Goal: Task Accomplishment & Management: Complete application form

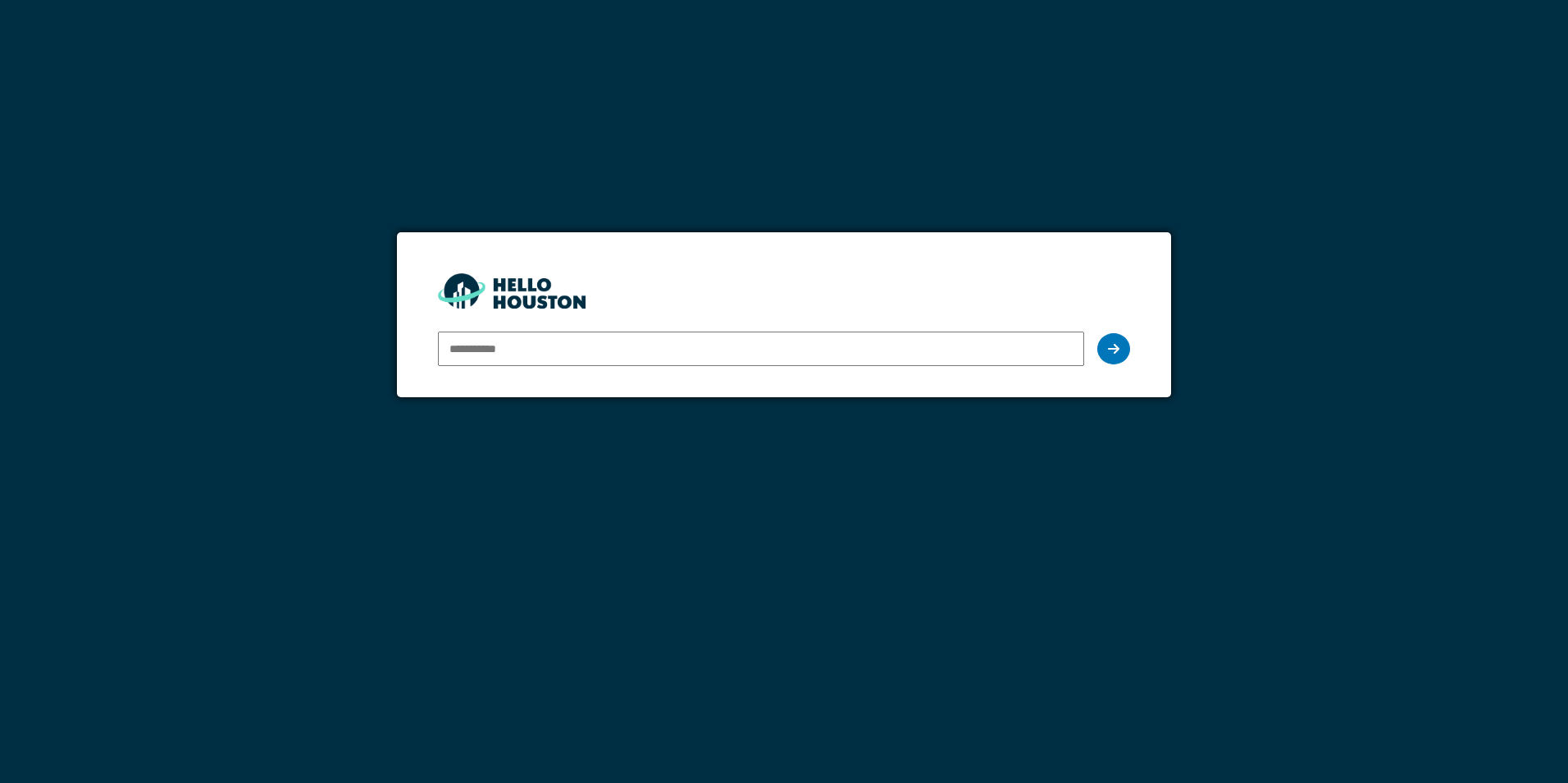
type input "**********"
click at [1117, 353] on icon at bounding box center [1114, 348] width 12 height 13
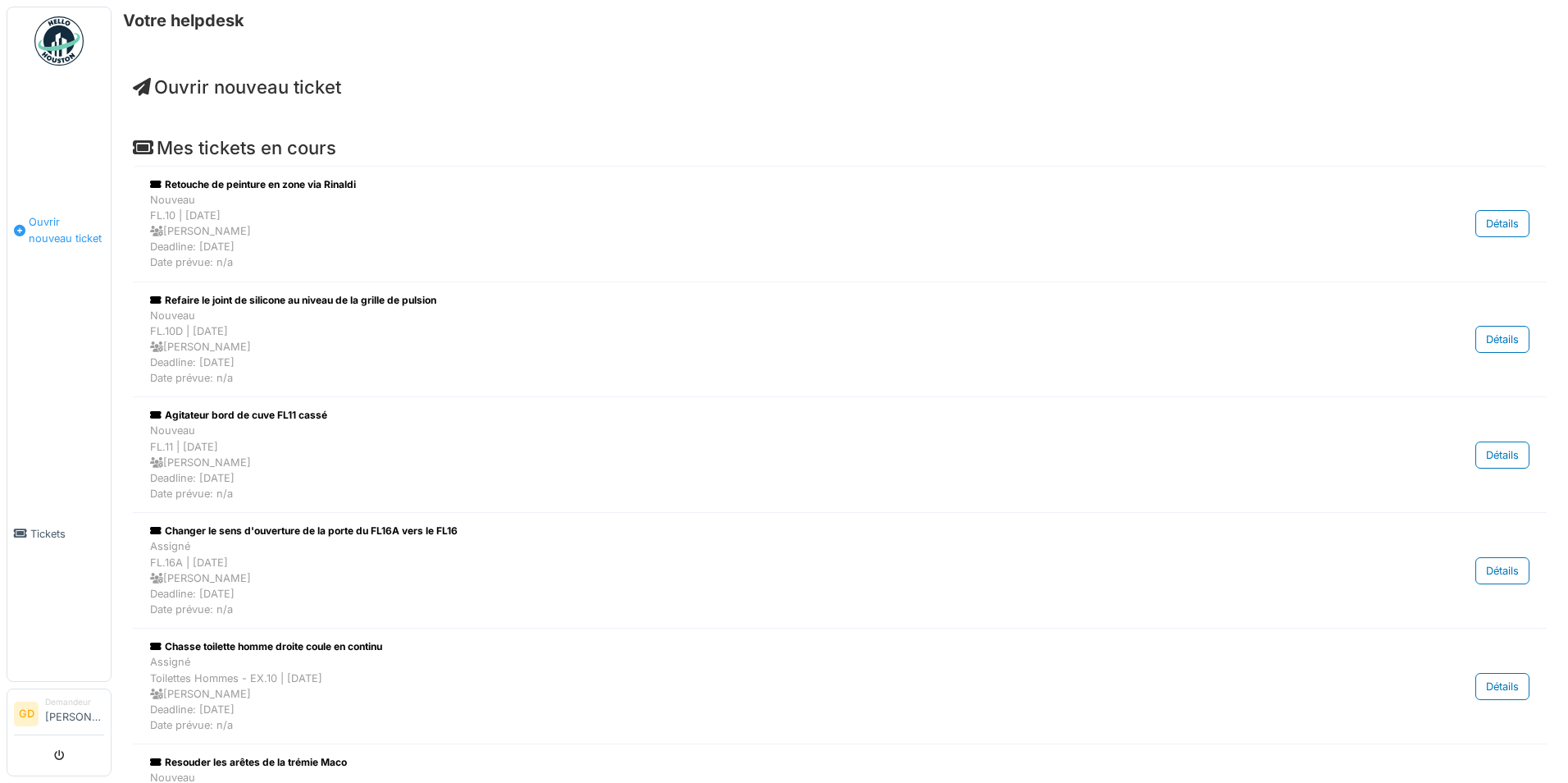
click at [60, 214] on span "Ouvrir nouveau ticket" at bounding box center [66, 229] width 75 height 31
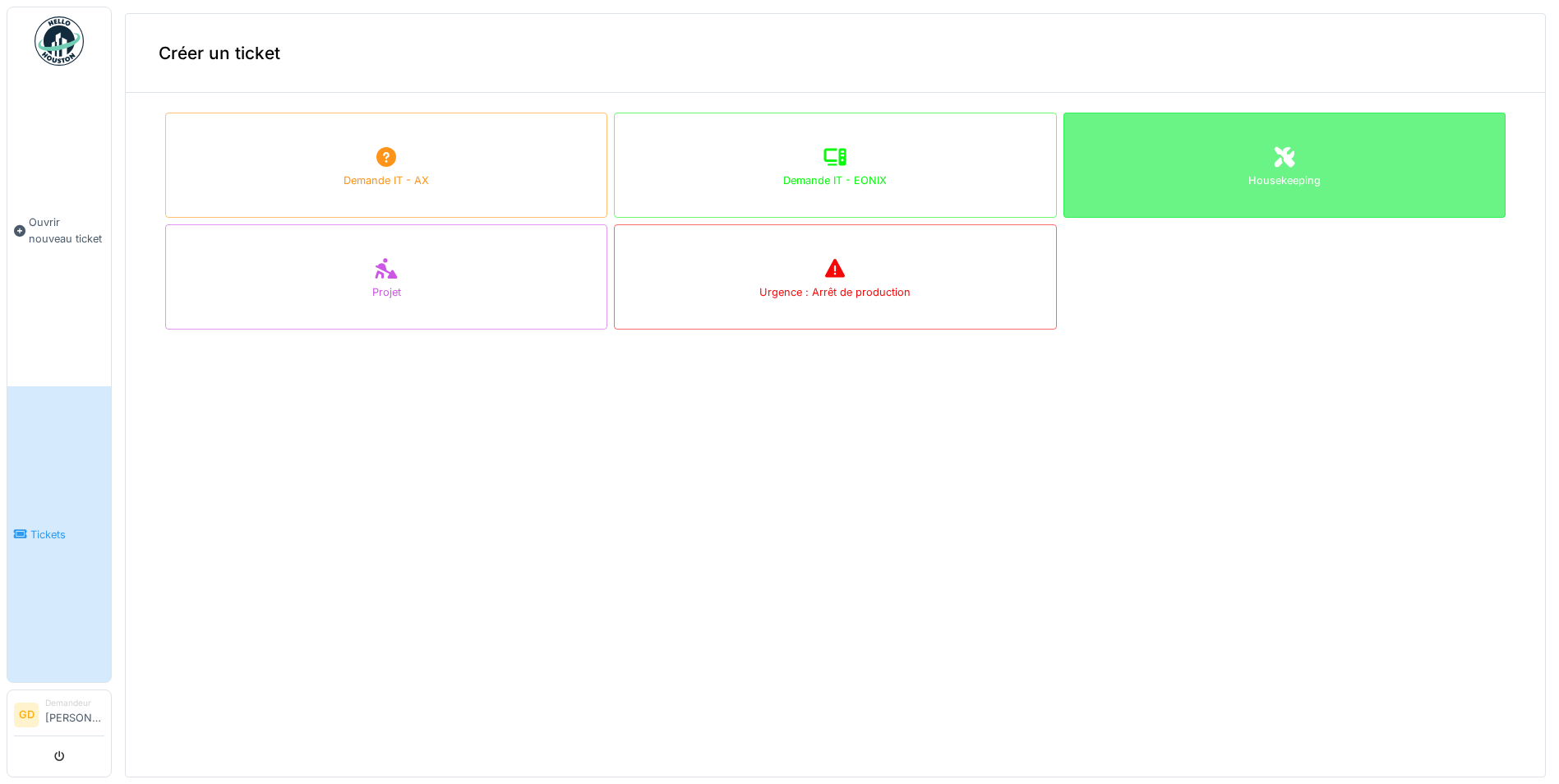
click at [1205, 135] on div "Housekeeping" at bounding box center [1284, 165] width 442 height 105
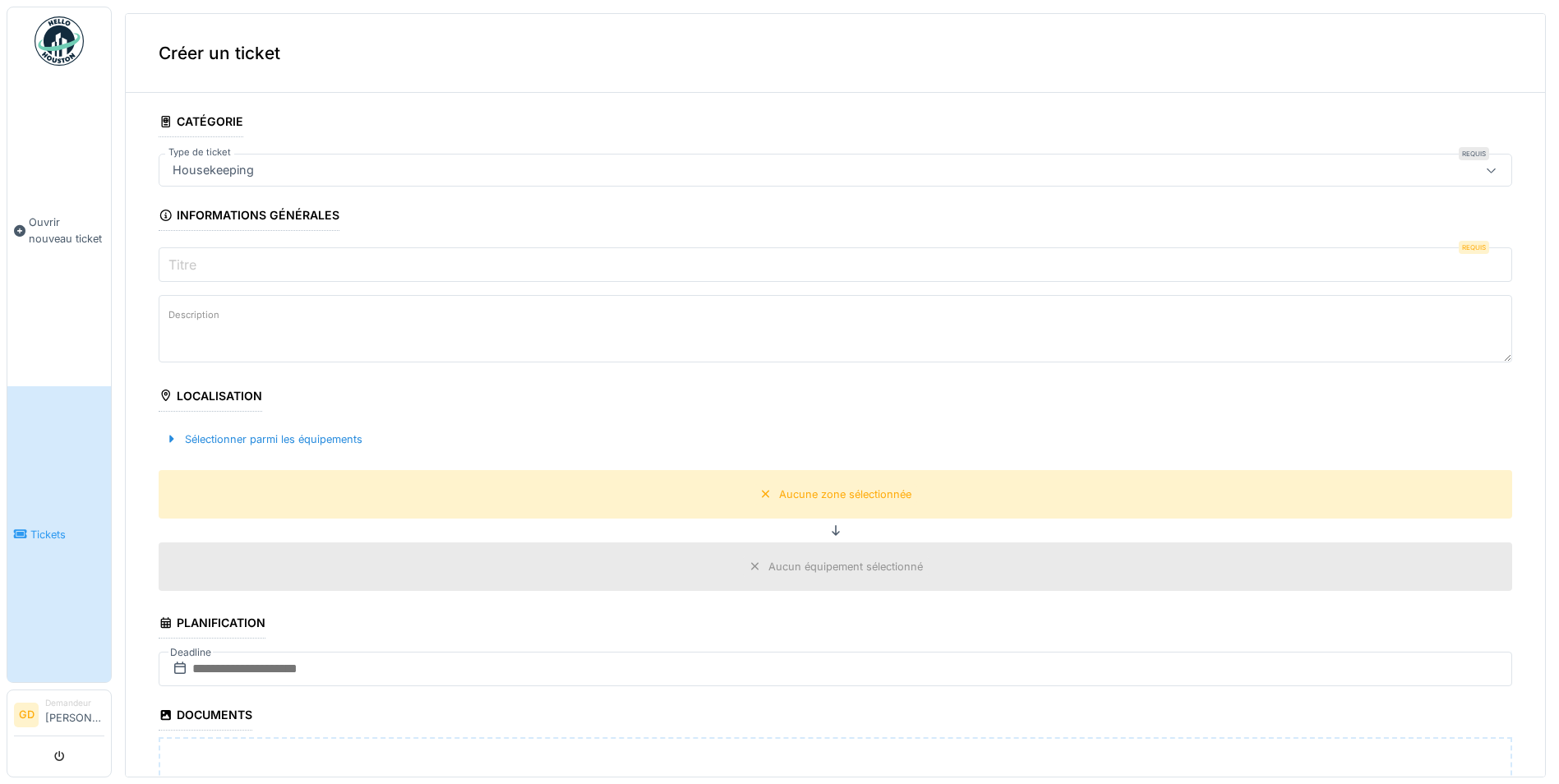
click at [57, 503] on link "Tickets" at bounding box center [59, 533] width 103 height 296
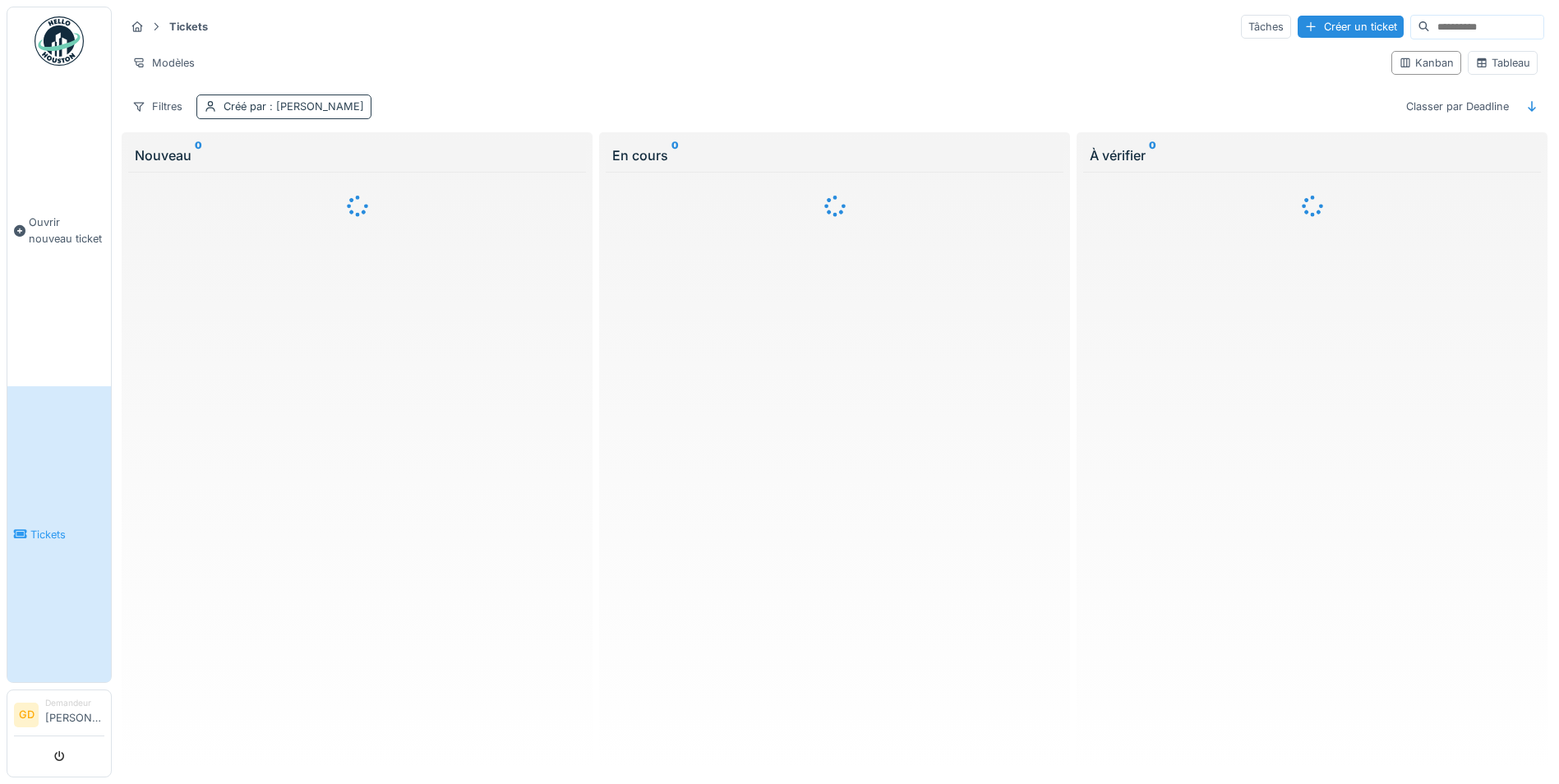
click at [315, 95] on div "Créé par : [PERSON_NAME]" at bounding box center [284, 106] width 175 height 24
click at [331, 190] on icon at bounding box center [324, 184] width 15 height 12
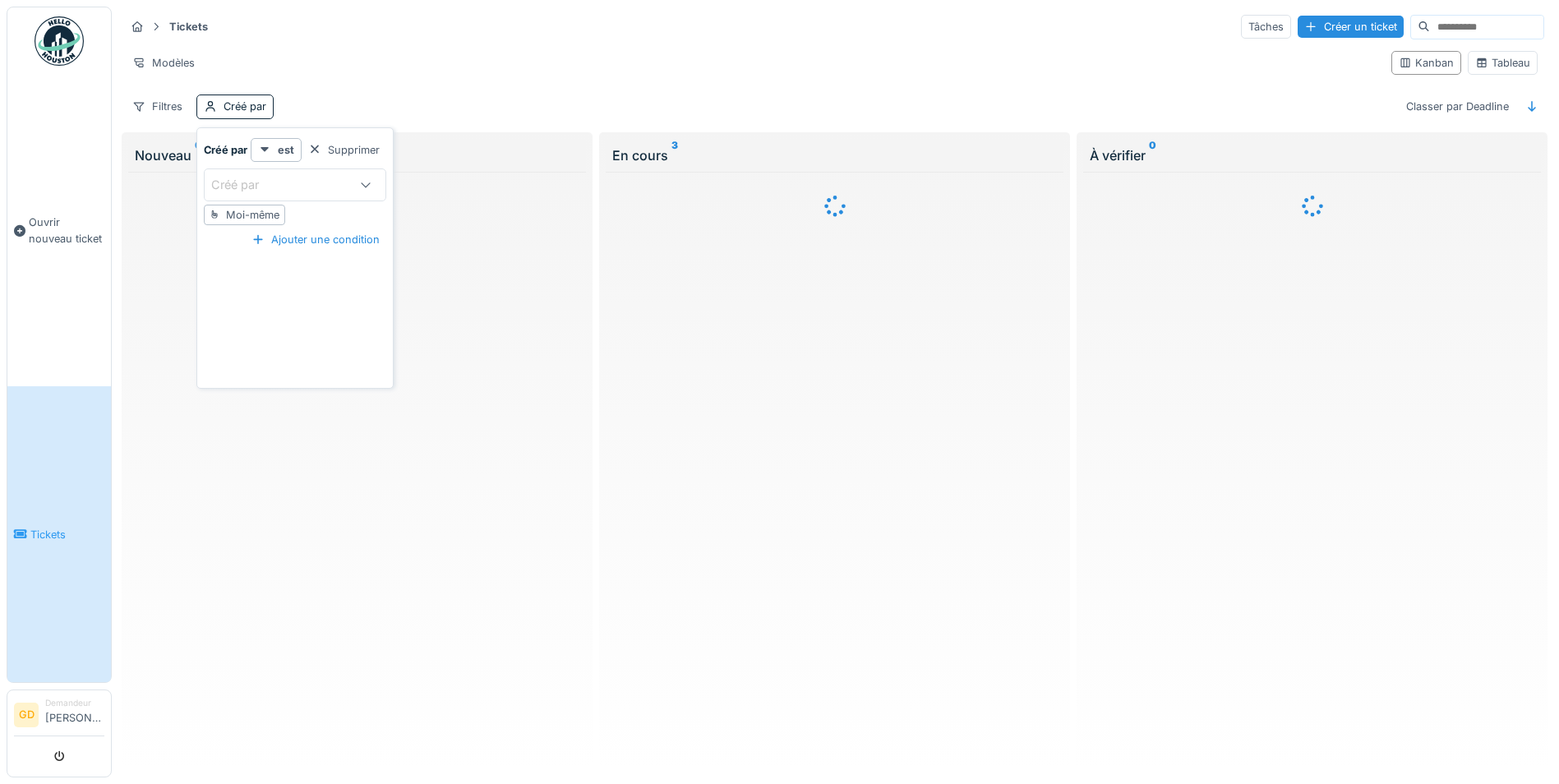
click at [283, 195] on div "Créé par" at bounding box center [294, 184] width 182 height 33
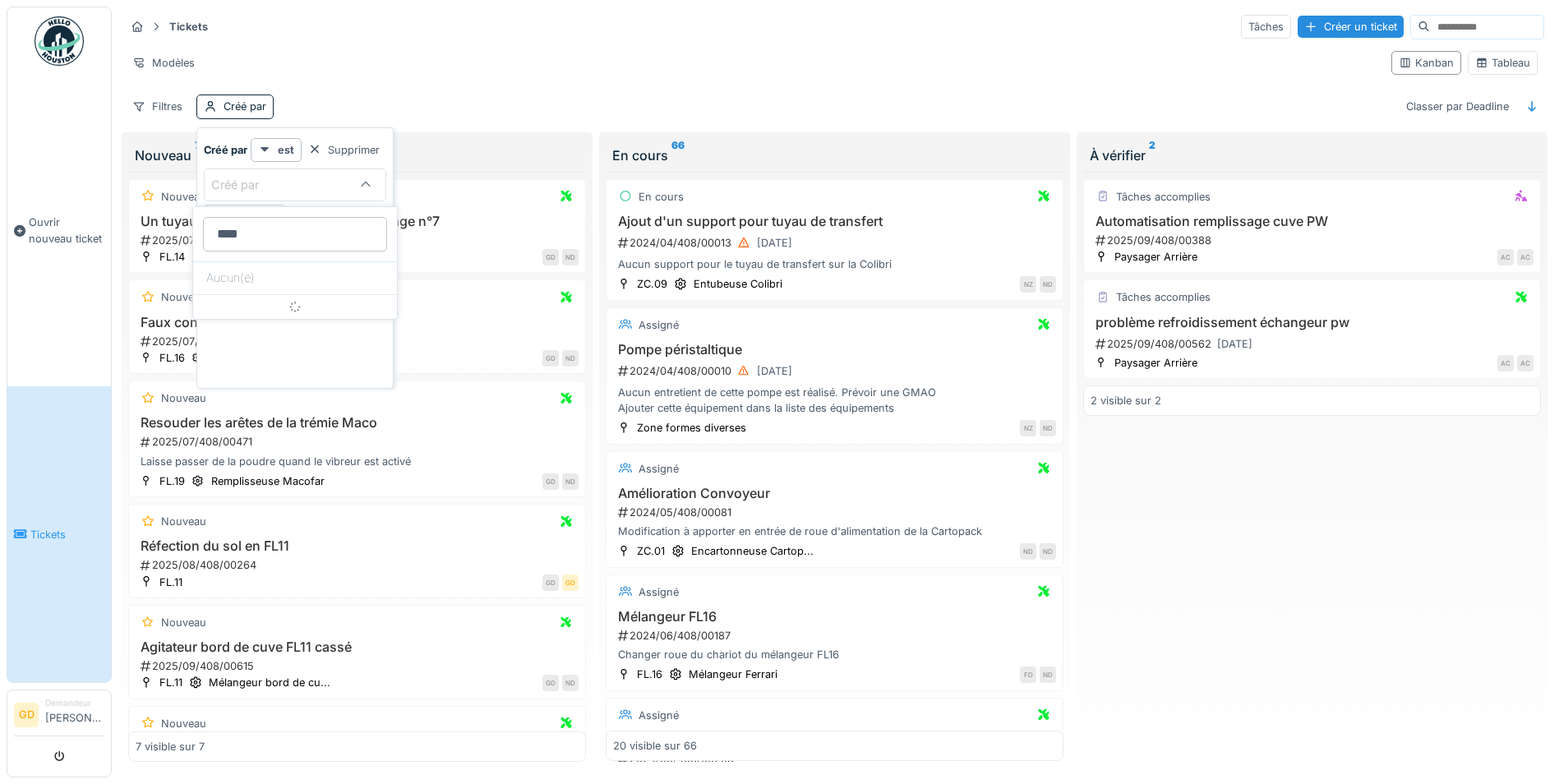
click at [268, 235] on par_A4MTA "****" at bounding box center [294, 234] width 184 height 35
drag, startPoint x: 300, startPoint y: 228, endPoint x: 151, endPoint y: 226, distance: 149.0
click at [151, 226] on body "Ouvrir nouveau ticket Tickets GD Demandeur Geoffrey Deneubourg Annuler Tickets …" at bounding box center [779, 392] width 1559 height 784
click at [290, 246] on par_A4MTA "****" at bounding box center [294, 234] width 184 height 35
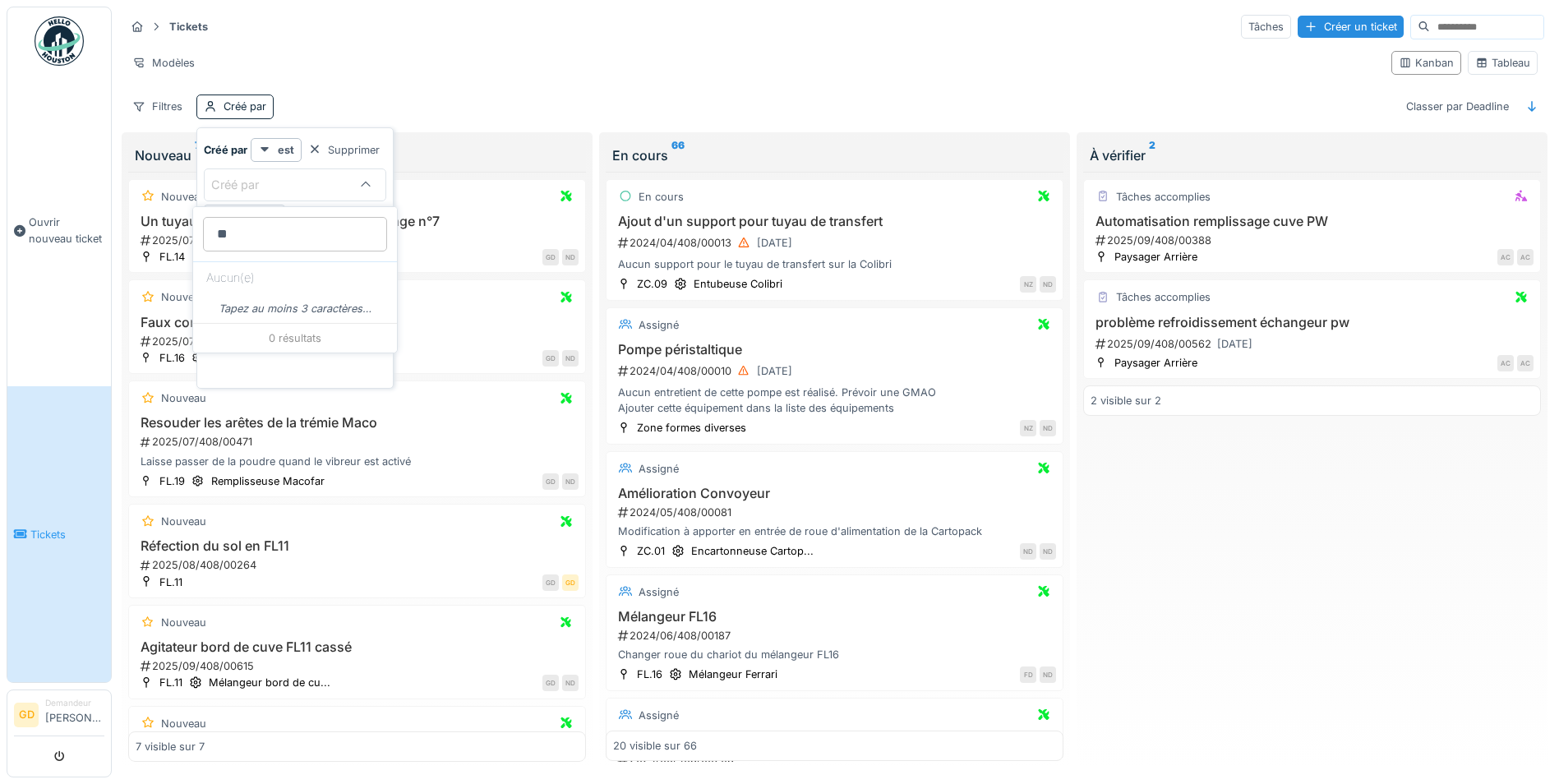
type par_A4MTA "*"
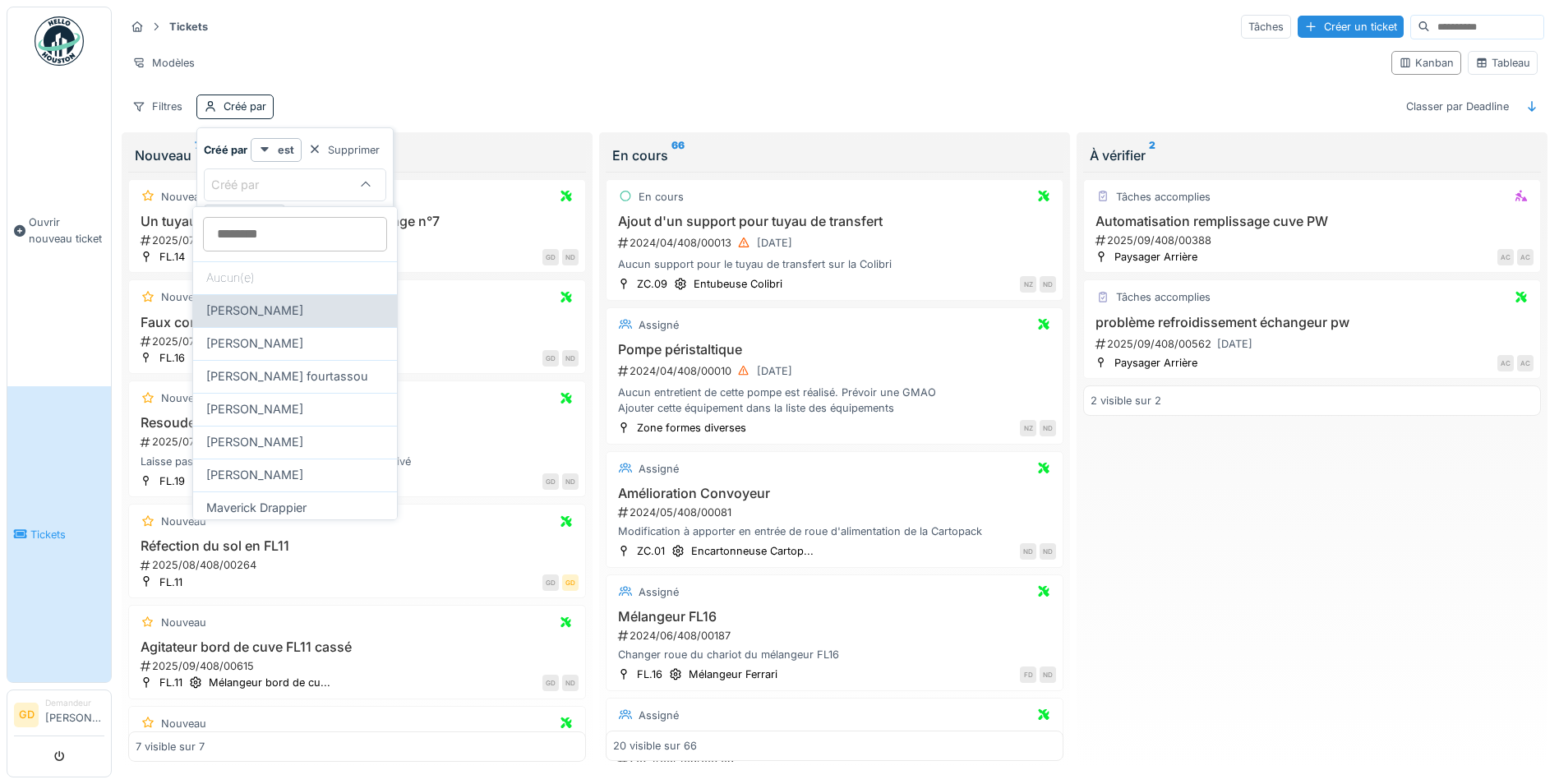
scroll to position [35, 0]
click at [486, 100] on div "Filtres Créé par Classer par Deadline" at bounding box center [834, 106] width 1419 height 24
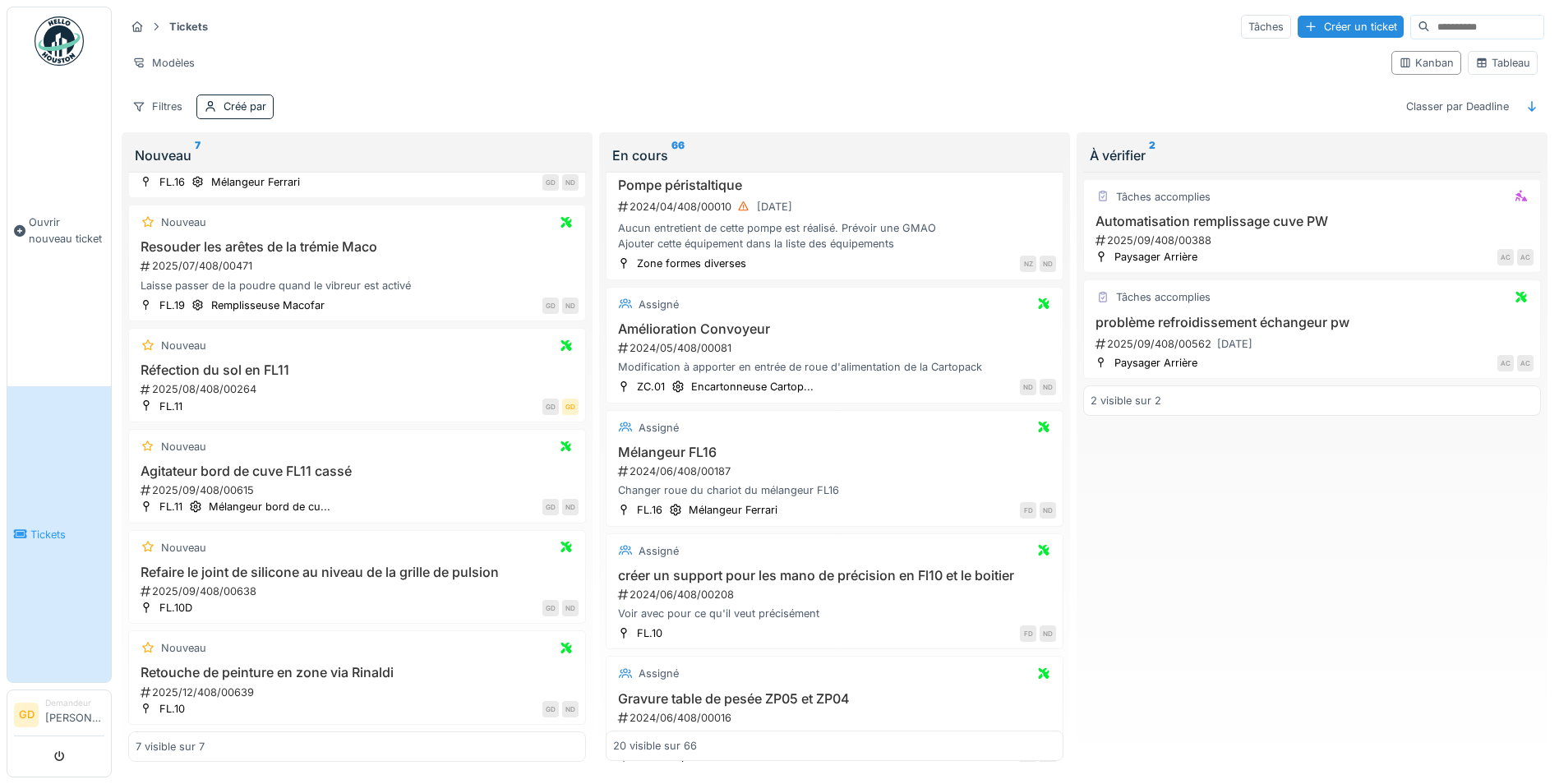
scroll to position [246, 0]
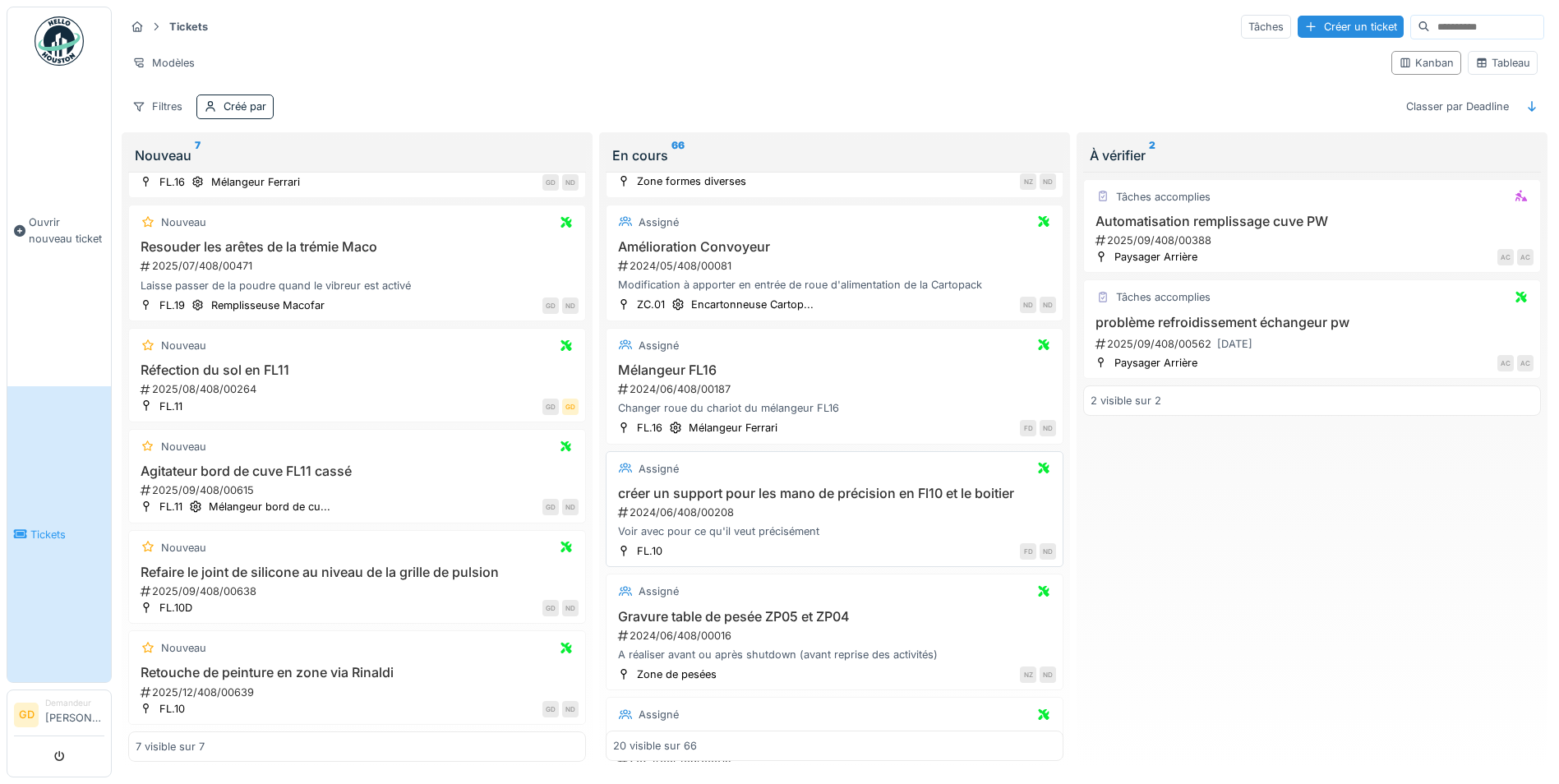
click at [801, 520] on div "2024/06/408/00208" at bounding box center [836, 513] width 439 height 16
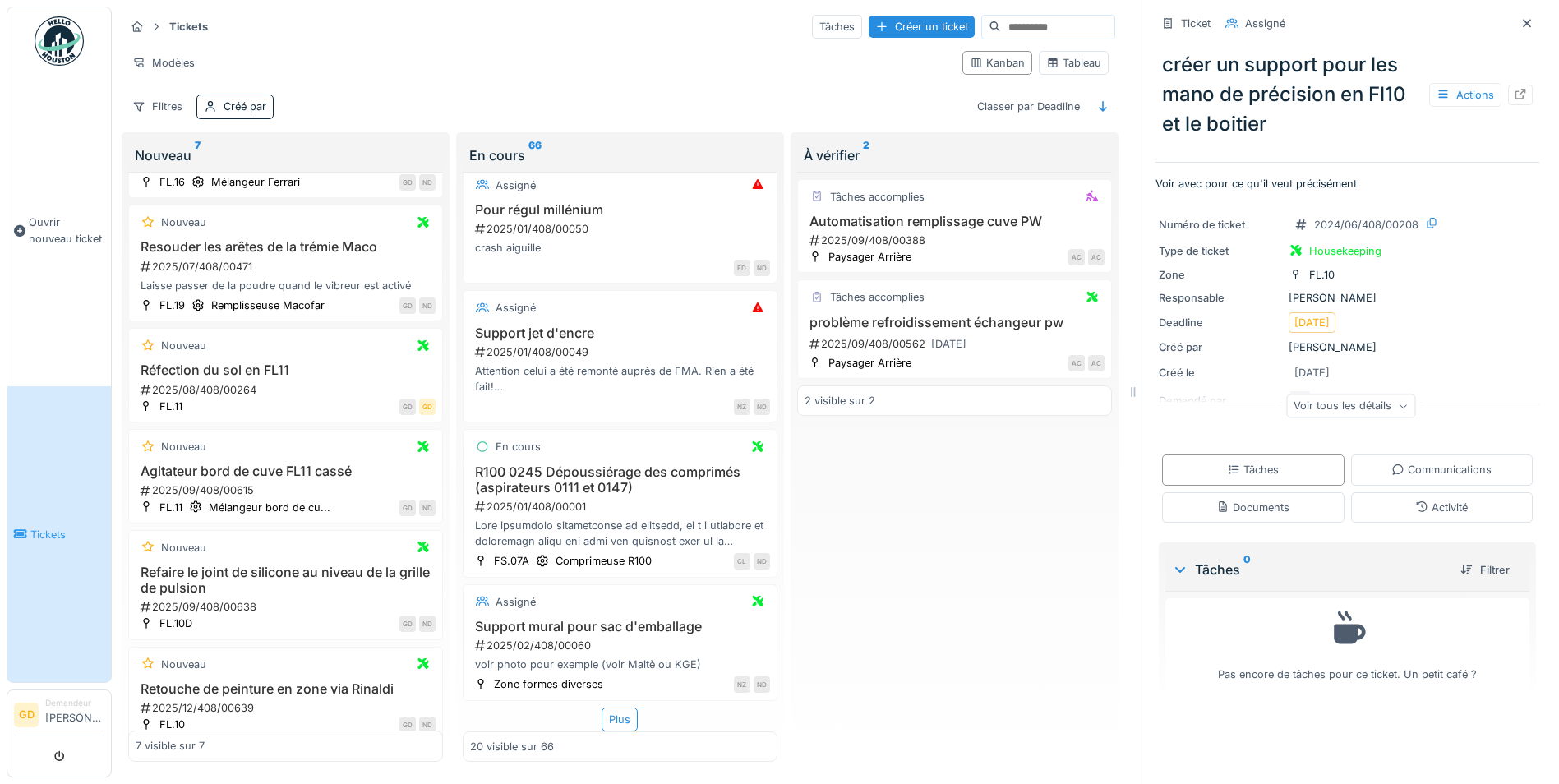
scroll to position [12, 0]
click at [65, 220] on span "Ouvrir nouveau ticket" at bounding box center [66, 229] width 76 height 31
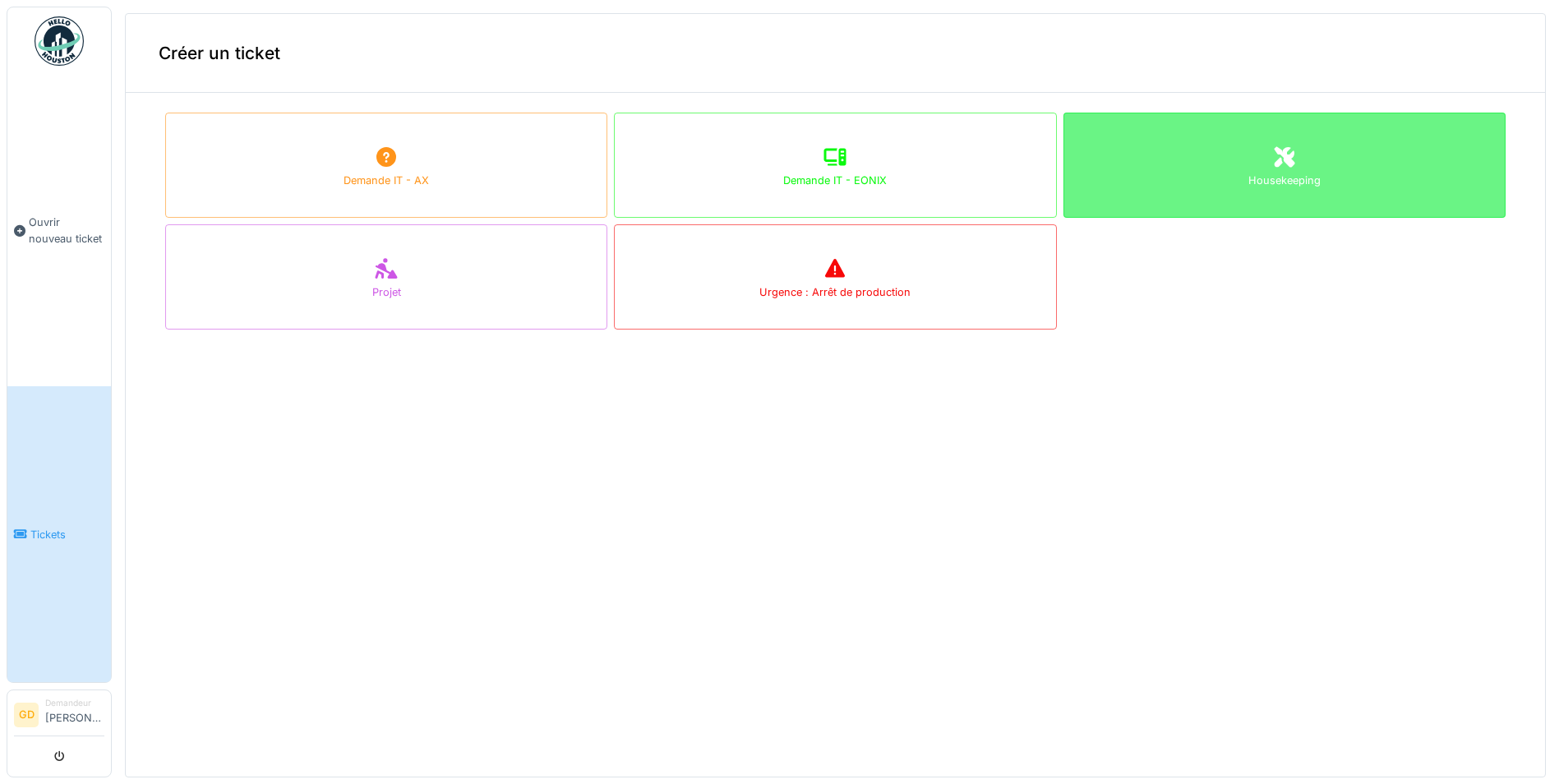
click at [1273, 150] on icon at bounding box center [1285, 156] width 25 height 20
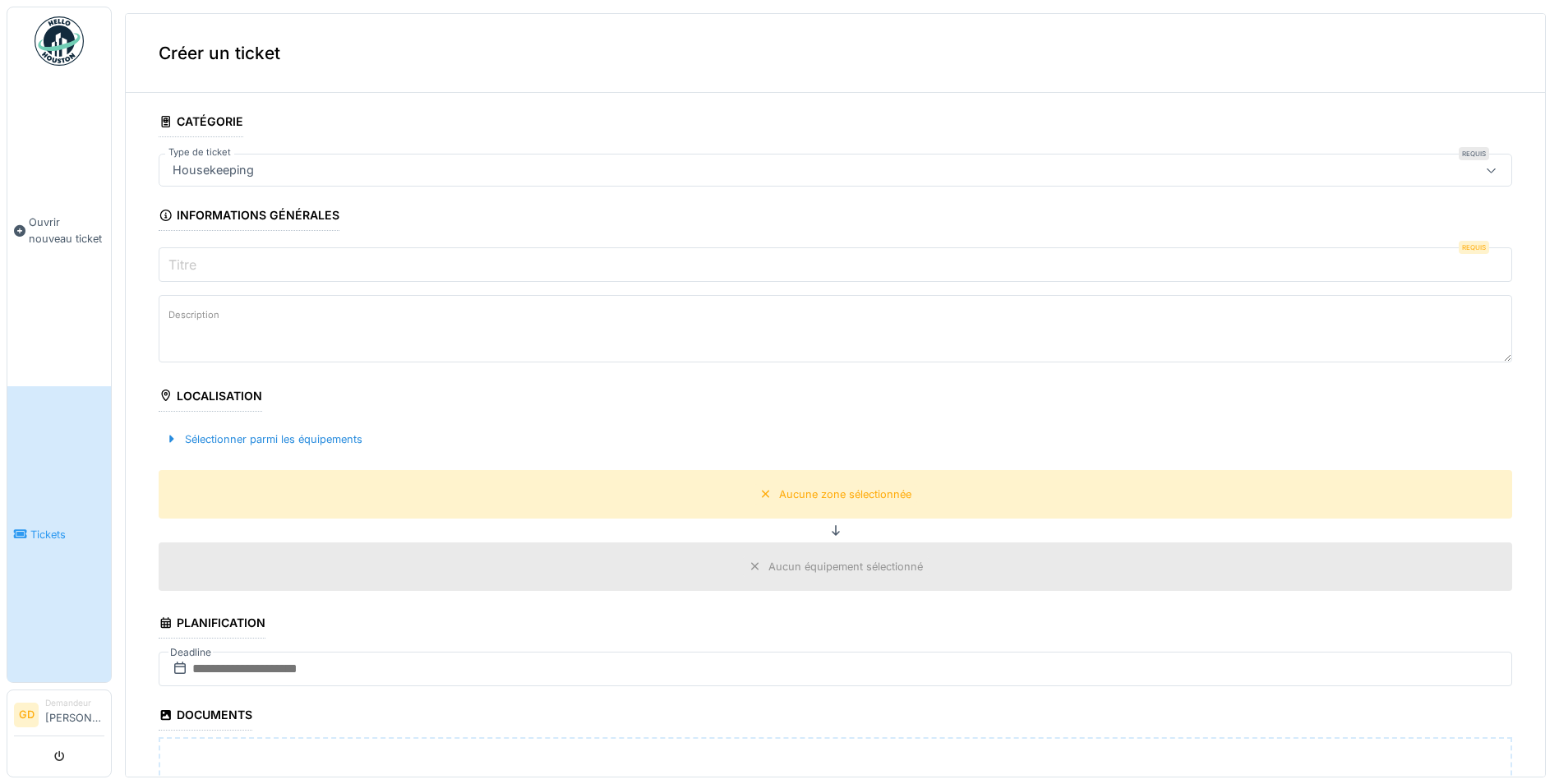
click at [234, 276] on input "Titre" at bounding box center [835, 264] width 1354 height 35
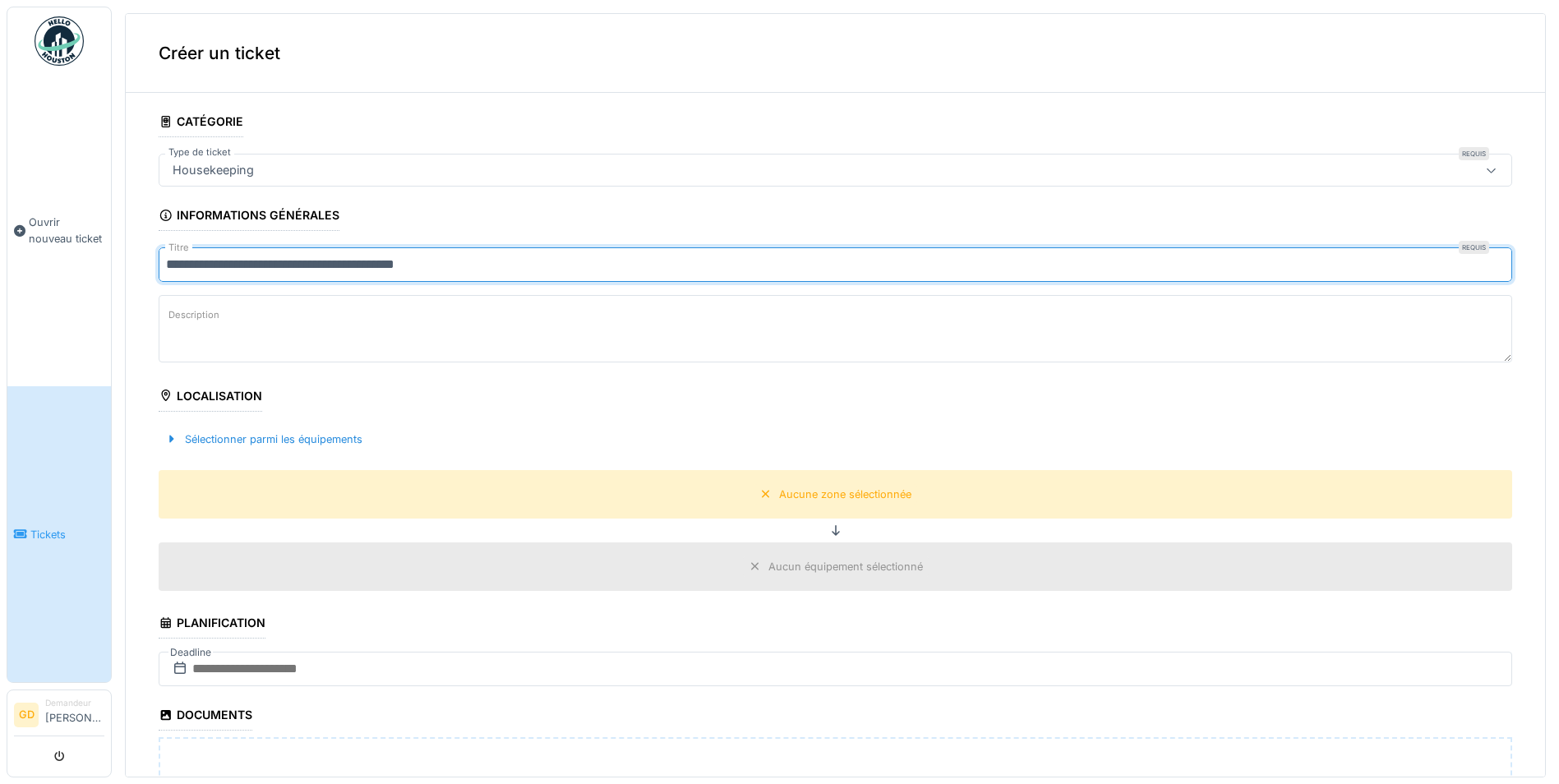
type input "**********"
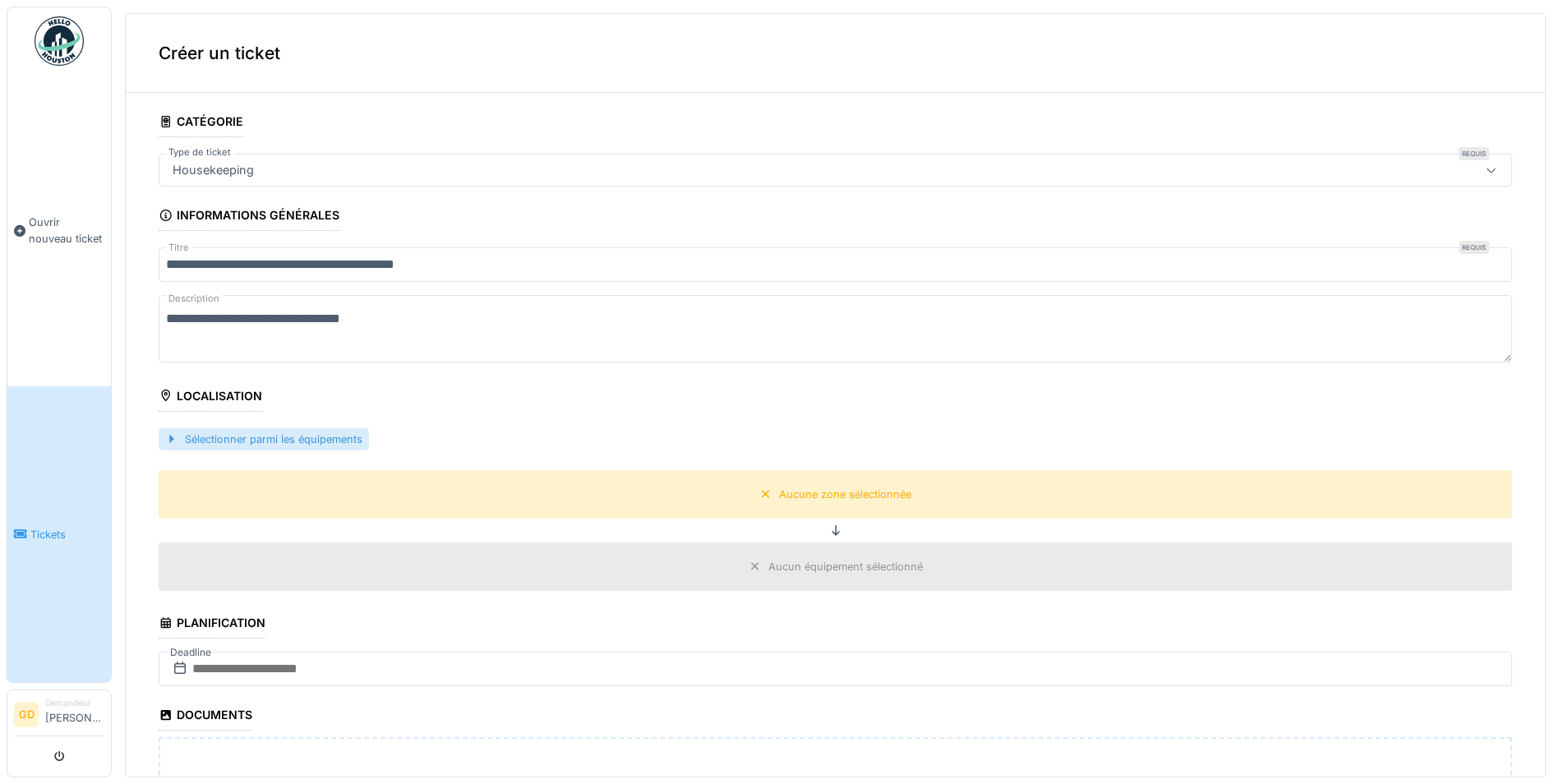
type textarea "**********"
click at [260, 440] on div "Sélectionner parmi les équipements" at bounding box center [263, 439] width 211 height 22
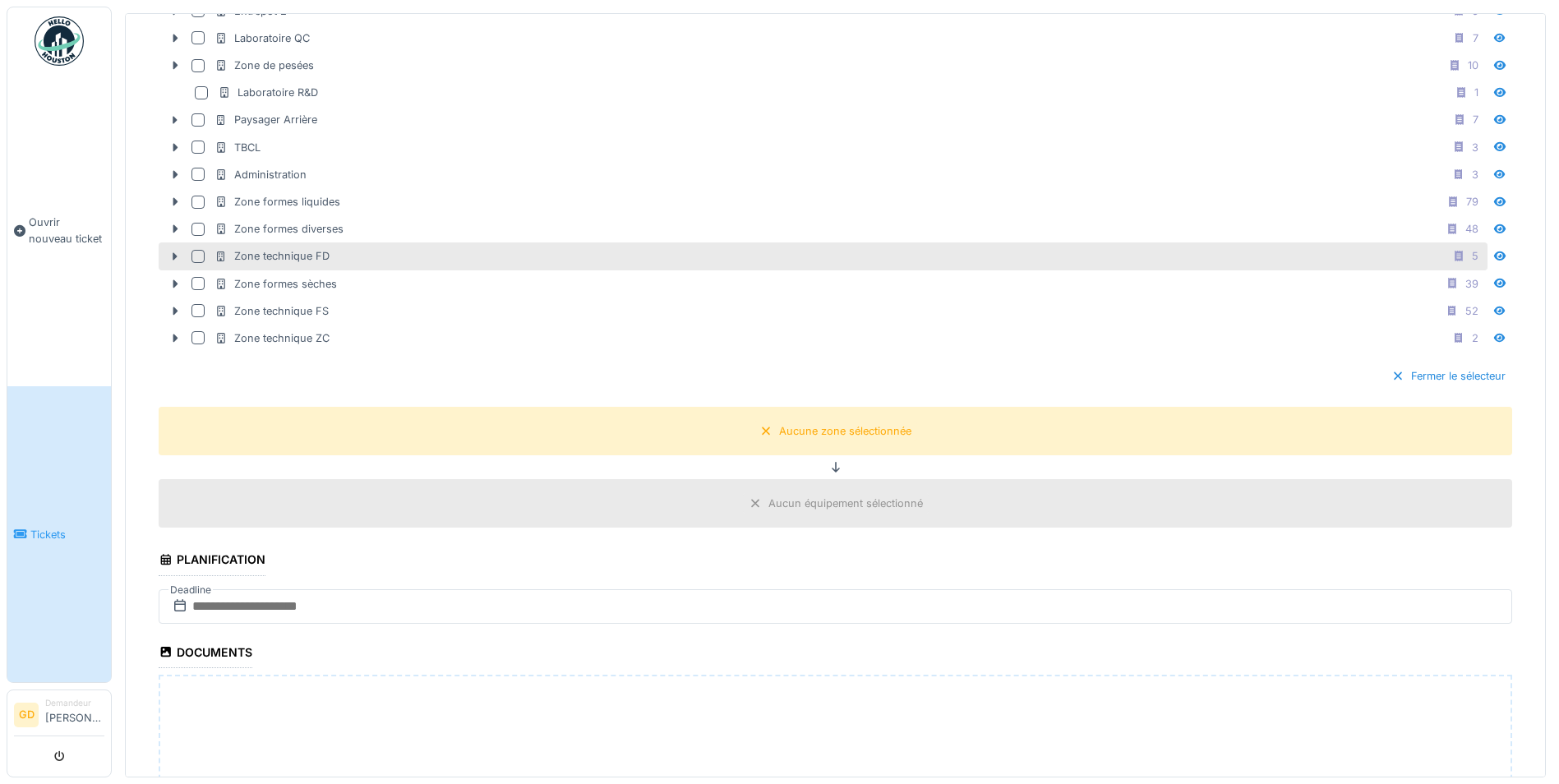
scroll to position [329, 0]
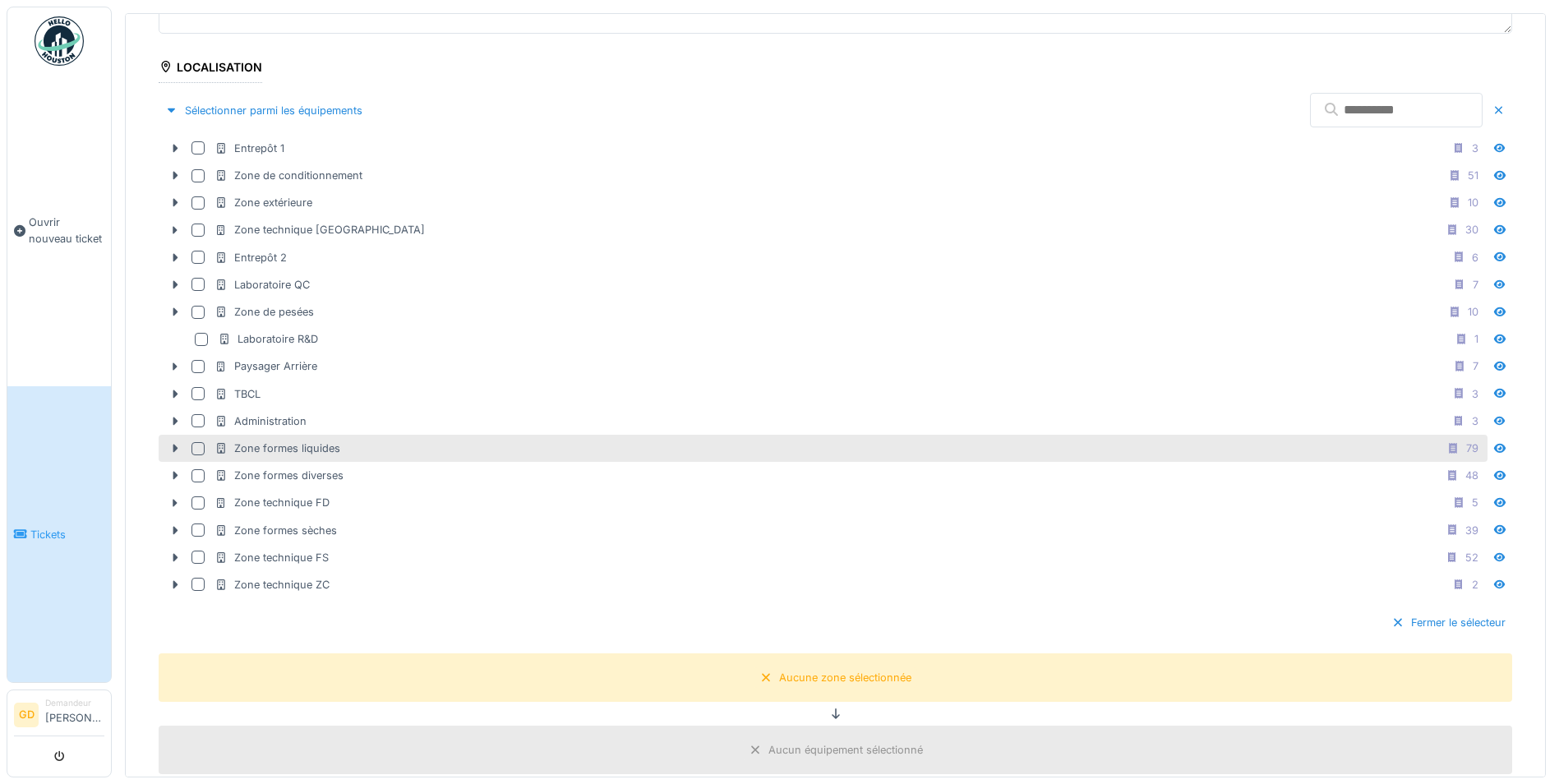
drag, startPoint x: 194, startPoint y: 445, endPoint x: 217, endPoint y: 445, distance: 23.0
click at [194, 445] on div at bounding box center [197, 448] width 13 height 13
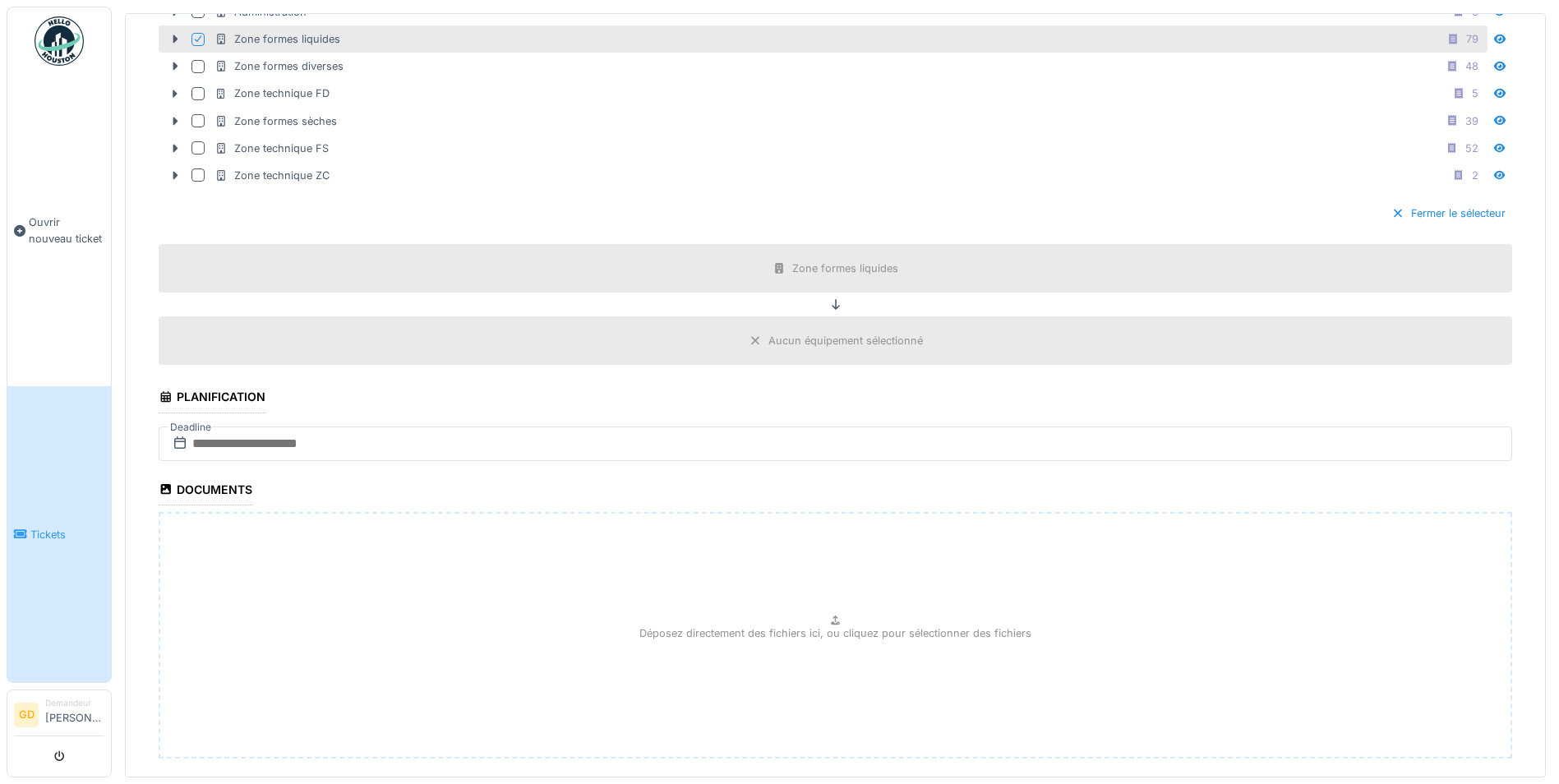
scroll to position [740, 0]
click at [255, 452] on input "text" at bounding box center [835, 442] width 1354 height 35
click at [899, 477] on span "Next Month" at bounding box center [899, 482] width 0 height 20
click at [848, 572] on div "10" at bounding box center [843, 575] width 22 height 22
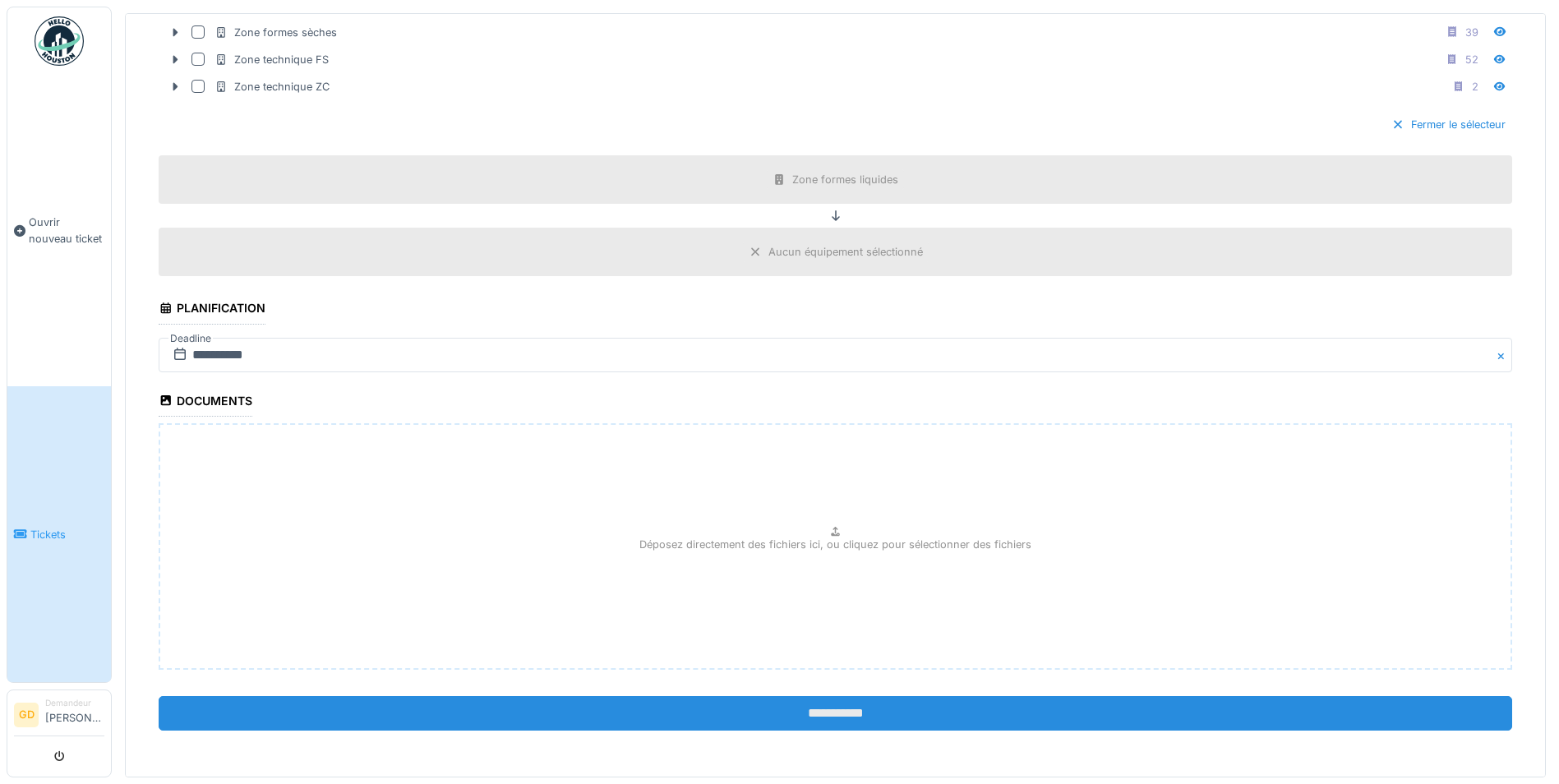
click at [852, 710] on input "**********" at bounding box center [835, 713] width 1354 height 35
